Goal: Task Accomplishment & Management: Use online tool/utility

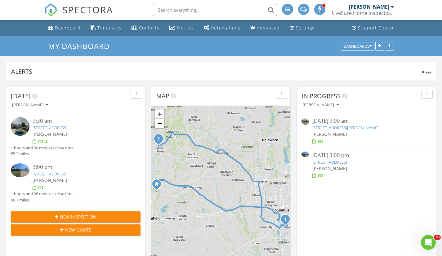
scroll to position [574, 452]
click at [344, 162] on link "6573 South St, West Liberty, OH 43357" at bounding box center [330, 163] width 35 height 6
click at [347, 163] on link "6573 South St, West Liberty, OH 43357" at bounding box center [330, 163] width 35 height 6
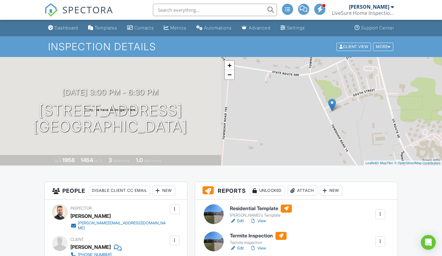
click at [261, 222] on link "View" at bounding box center [258, 221] width 16 height 6
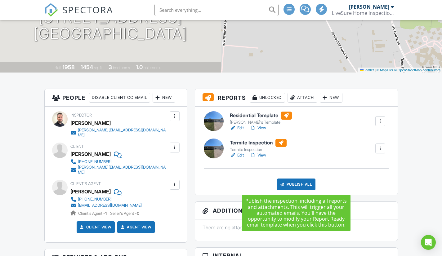
click at [293, 184] on div "Publish All" at bounding box center [296, 185] width 39 height 12
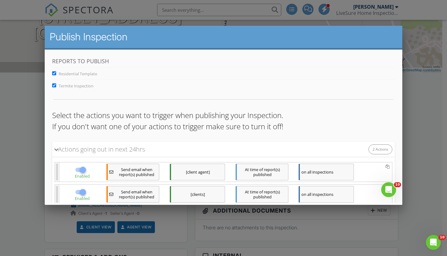
scroll to position [43, 0]
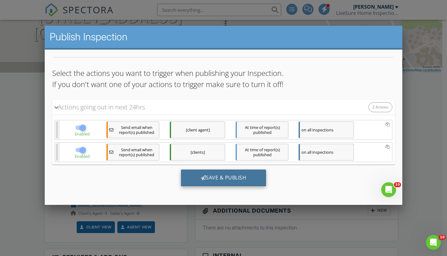
click at [239, 177] on div "Save & Publish" at bounding box center [223, 177] width 85 height 17
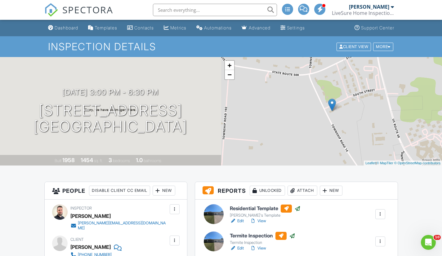
click at [157, 79] on div "[DATE] 3:00 pm - 6:30 pm [STREET_ADDRESS] [GEOGRAPHIC_DATA], OH 43357 Built 195…" at bounding box center [110, 111] width 221 height 109
click at [187, 103] on h1 "[STREET_ADDRESS] [GEOGRAPHIC_DATA], OH 43357" at bounding box center [111, 118] width 154 height 33
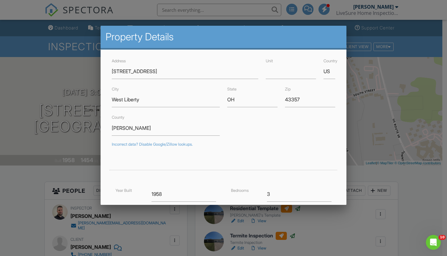
click at [404, 182] on div at bounding box center [223, 129] width 447 height 321
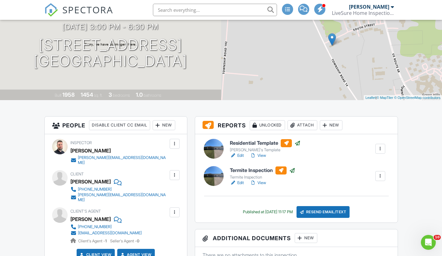
scroll to position [62, 0]
